Goal: Use online tool/utility: Use online tool/utility

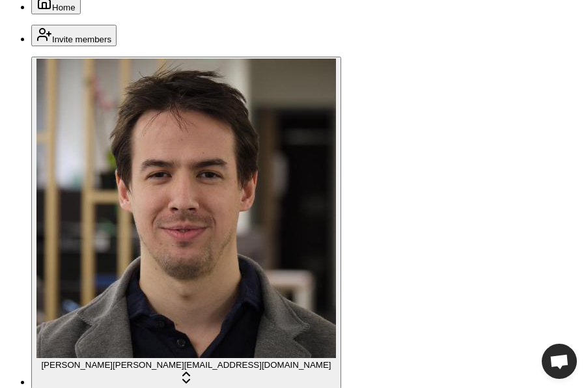
scroll to position [137, 0]
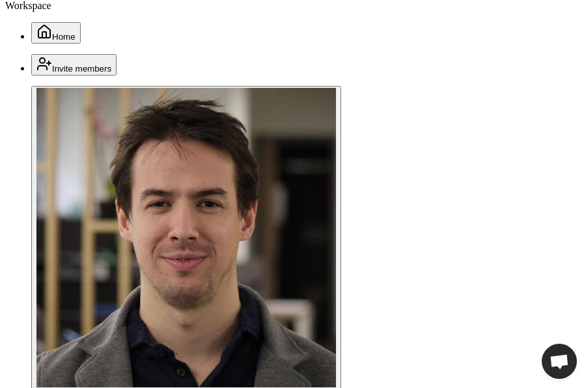
scroll to position [83, 0]
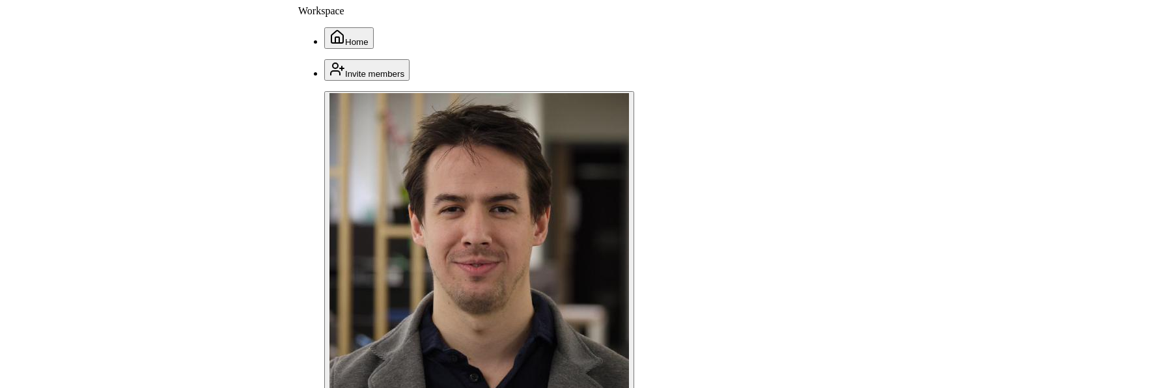
scroll to position [83, 0]
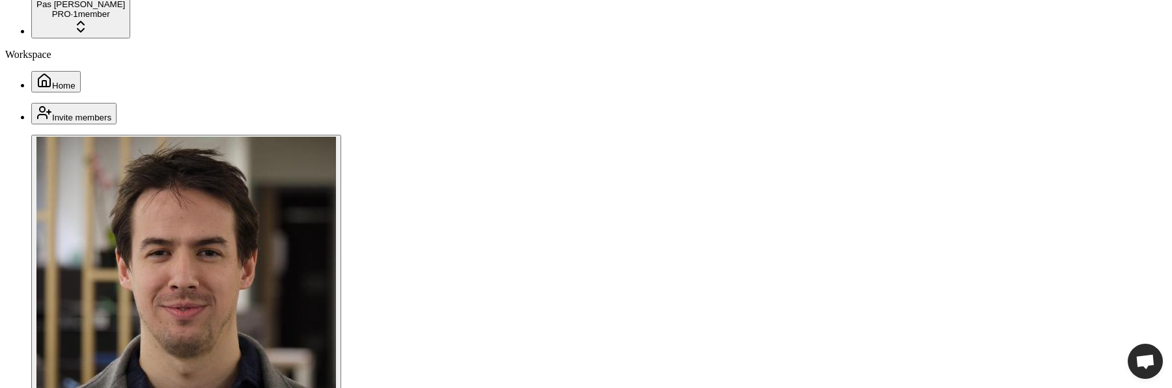
scroll to position [0, 0]
